Goal: Information Seeking & Learning: Compare options

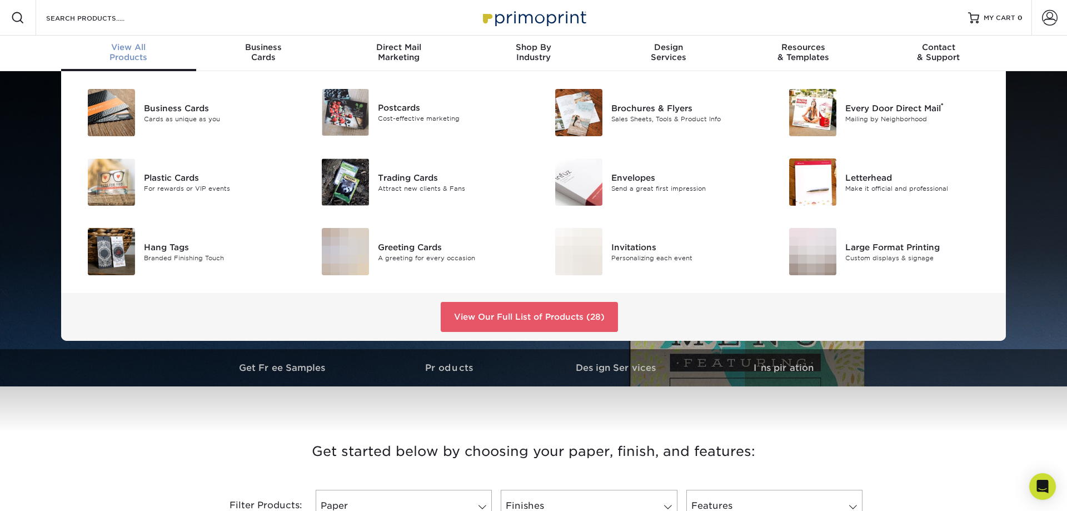
scroll to position [200, 0]
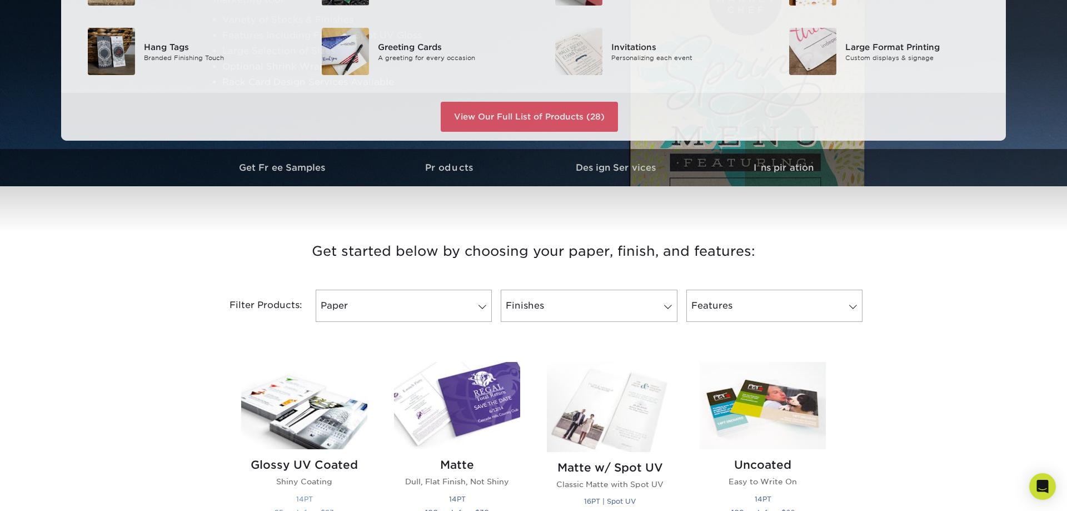
click at [247, 440] on img at bounding box center [304, 405] width 126 height 87
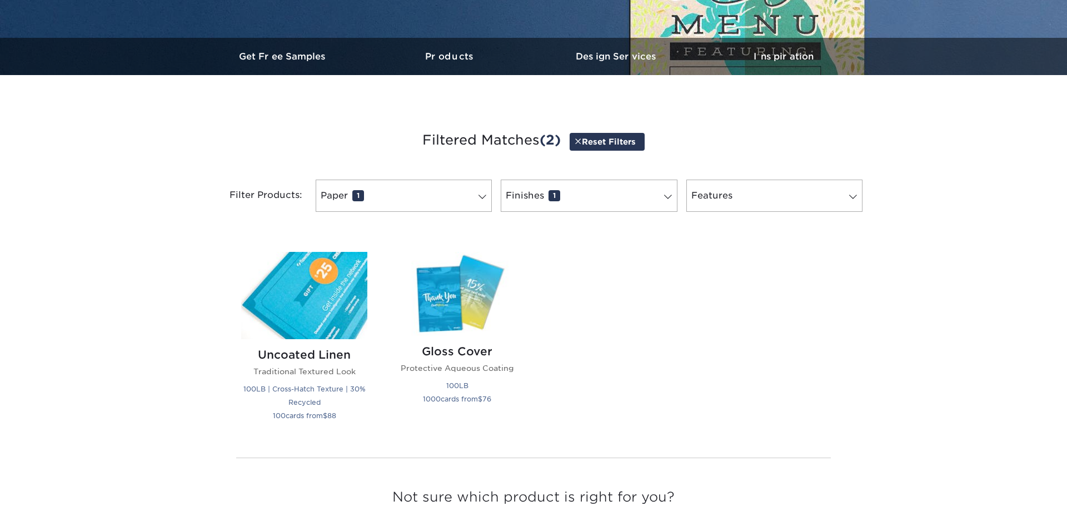
scroll to position [311, 0]
